Goal: Task Accomplishment & Management: Use online tool/utility

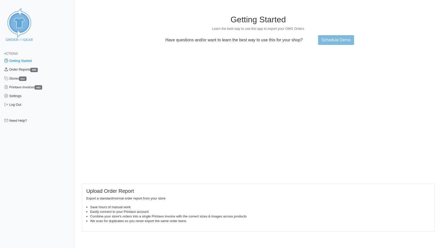
click at [28, 68] on link "Order Reports 685" at bounding box center [37, 69] width 74 height 9
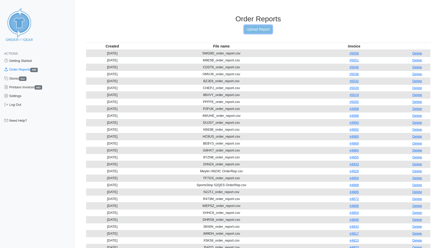
click at [256, 32] on link "Upload Report" at bounding box center [258, 29] width 28 height 8
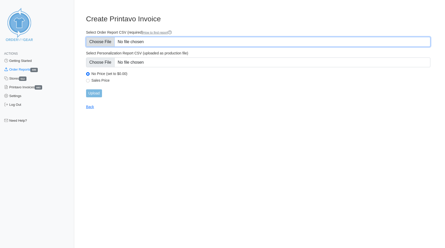
click at [104, 42] on input "Select Order Report CSV (required) How to find report" at bounding box center [258, 42] width 344 height 10
type input "C:\fakepath\TG3MW_order_report.csv"
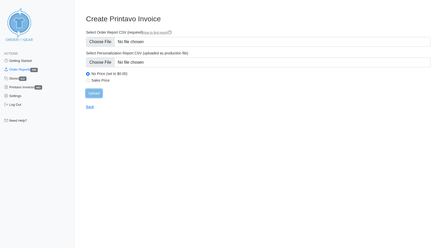
click at [96, 92] on input "Upload" at bounding box center [94, 93] width 16 height 8
